Goal: Task Accomplishment & Management: Complete application form

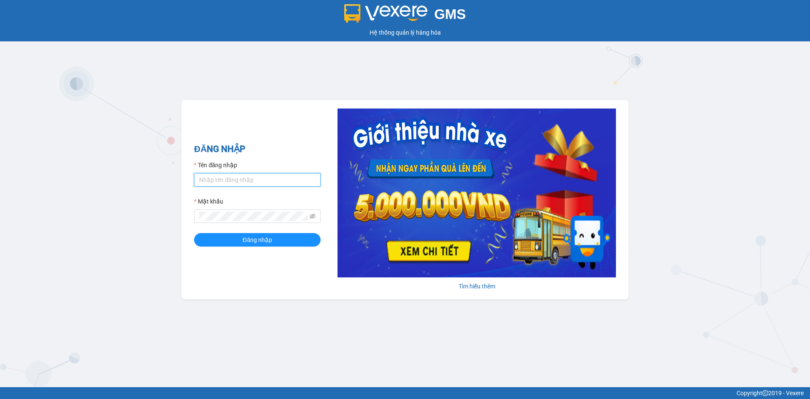
drag, startPoint x: 230, startPoint y: 176, endPoint x: 223, endPoint y: 174, distance: 7.2
click at [230, 176] on input "Tên đăng nhập" at bounding box center [257, 180] width 127 height 14
type input "khanhvy.khanhphong"
click at [194, 233] on button "Đăng nhập" at bounding box center [257, 240] width 127 height 14
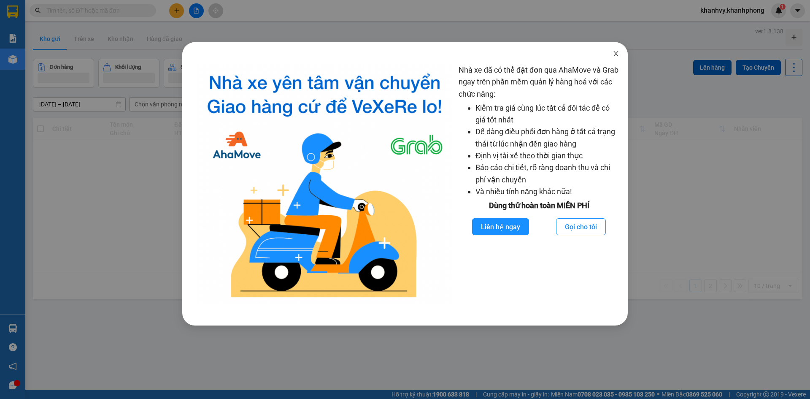
click at [618, 54] on icon "close" at bounding box center [616, 53] width 7 height 7
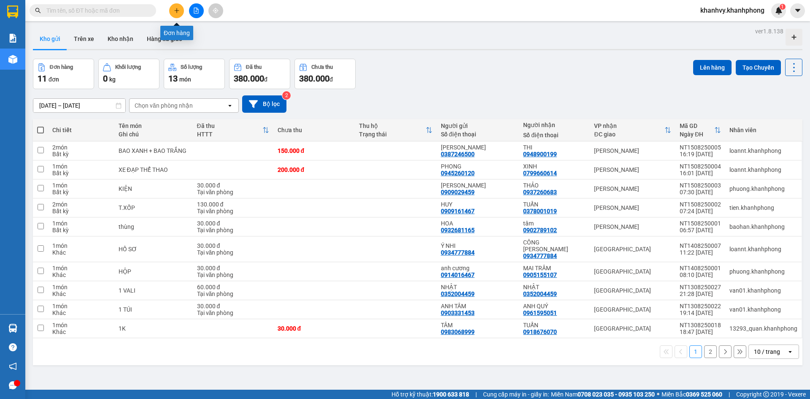
click at [173, 11] on button at bounding box center [176, 10] width 15 height 15
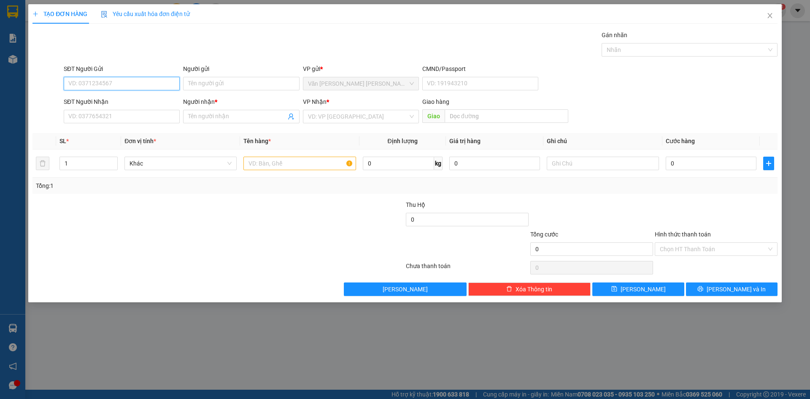
click at [156, 85] on input "SĐT Người Gửi" at bounding box center [122, 84] width 116 height 14
type input "0357996231"
click at [100, 108] on div "0357996231 0357996231 - [GEOGRAPHIC_DATA]" at bounding box center [122, 100] width 116 height 17
click at [107, 86] on input "0357996231" at bounding box center [122, 84] width 116 height 14
click at [116, 101] on div "0357996231 - NH [GEOGRAPHIC_DATA]" at bounding box center [122, 100] width 106 height 9
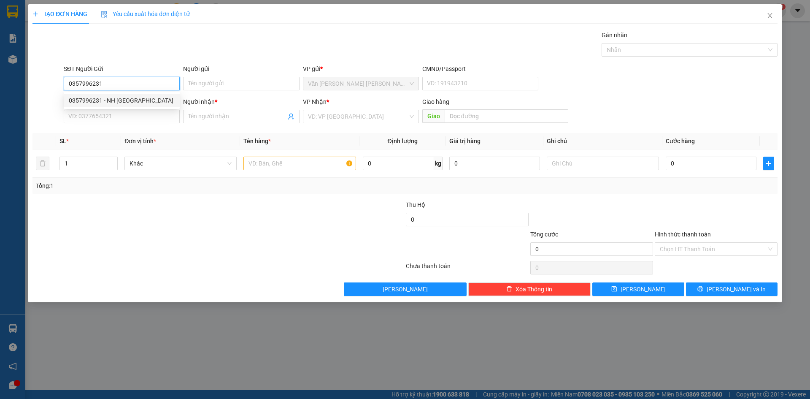
type input "NH CÁ BAY"
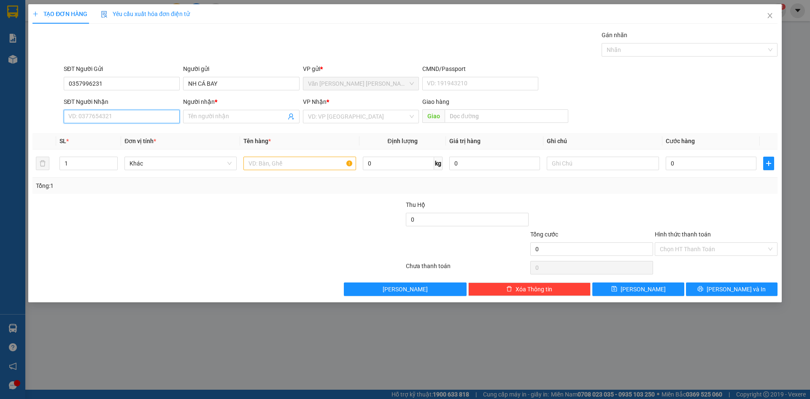
click at [117, 113] on input "SĐT Người Nhận" at bounding box center [122, 117] width 116 height 14
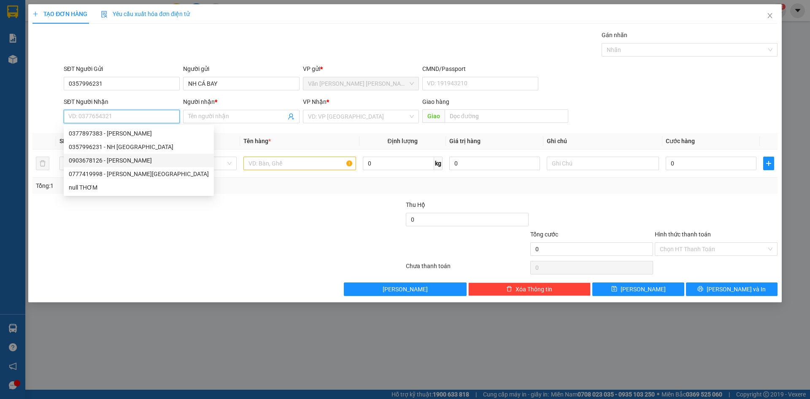
click at [128, 160] on div "0903678126 - [PERSON_NAME]" at bounding box center [139, 160] width 140 height 9
type input "0903678126"
type input "[PERSON_NAME]"
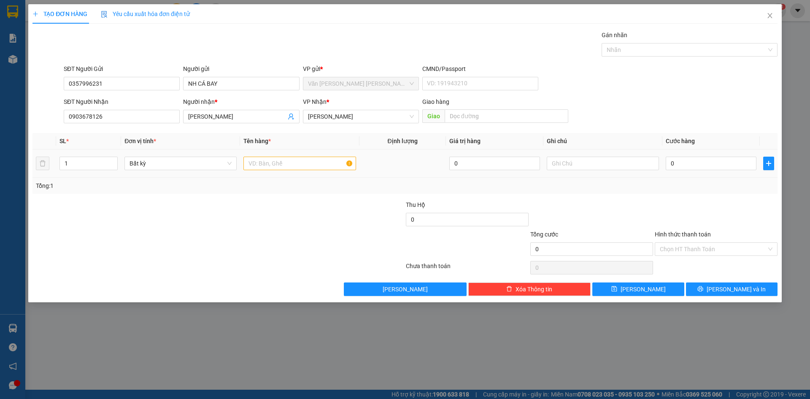
click at [295, 156] on div at bounding box center [300, 163] width 112 height 17
click at [307, 168] on input "text" at bounding box center [300, 164] width 112 height 14
type input "thùng"
click at [686, 166] on input "0" at bounding box center [711, 164] width 91 height 14
type input "7"
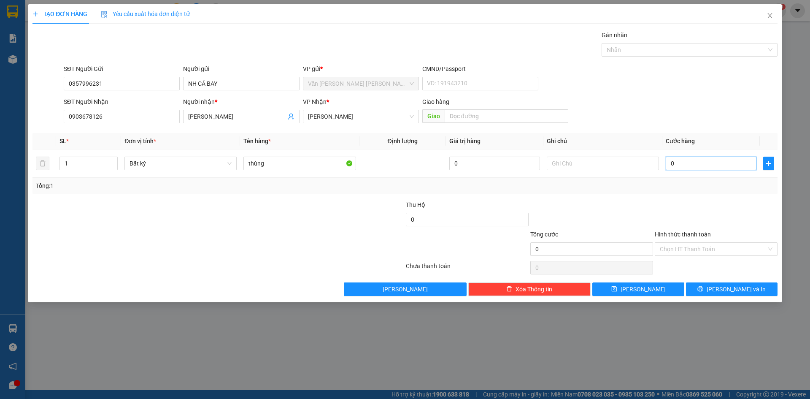
type input "7"
type input "70"
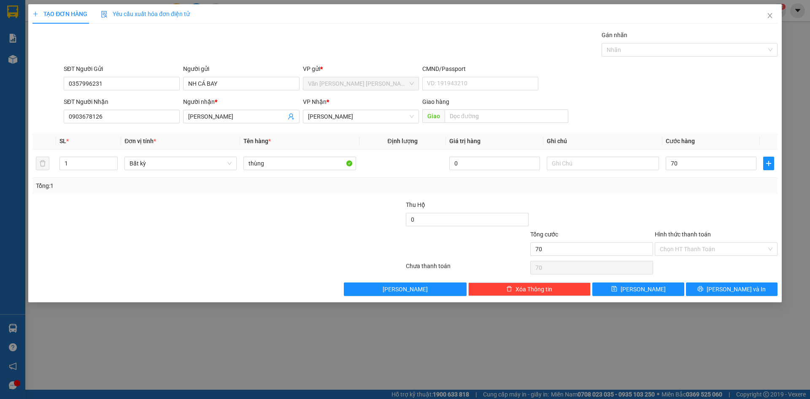
type input "70.000"
click at [687, 202] on div at bounding box center [716, 215] width 125 height 30
click at [728, 290] on span "[PERSON_NAME] và In" at bounding box center [736, 288] width 59 height 9
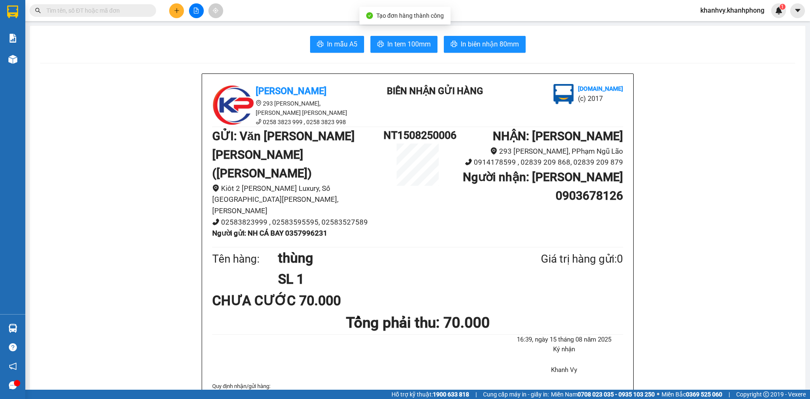
click at [507, 39] on span "In biên nhận 80mm" at bounding box center [490, 44] width 58 height 11
click at [349, 45] on span "In mẫu A5" at bounding box center [342, 44] width 30 height 11
